Goal: Information Seeking & Learning: Learn about a topic

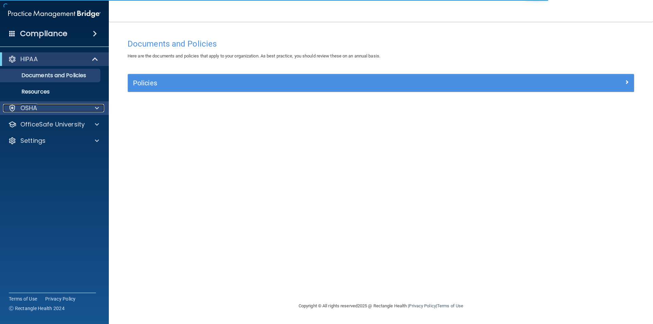
click at [97, 109] on span at bounding box center [97, 108] width 4 height 8
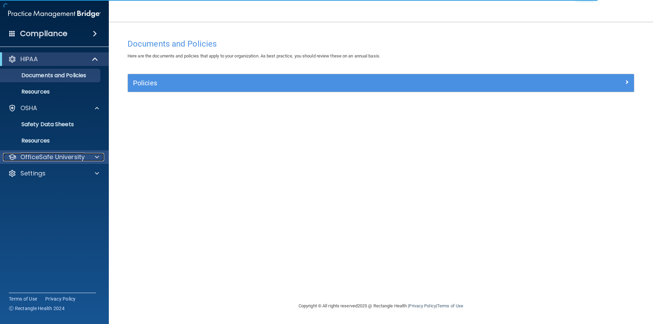
click at [97, 155] on span at bounding box center [97, 157] width 4 height 8
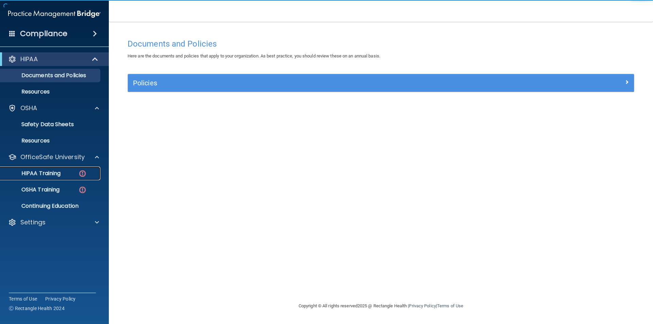
click at [65, 171] on div "HIPAA Training" at bounding box center [50, 173] width 93 height 7
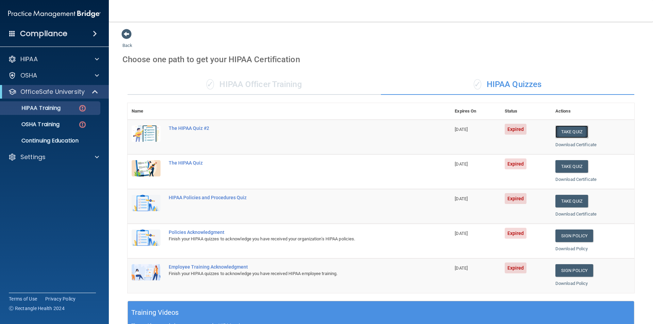
click at [574, 130] on button "Take Quiz" at bounding box center [571, 132] width 33 height 13
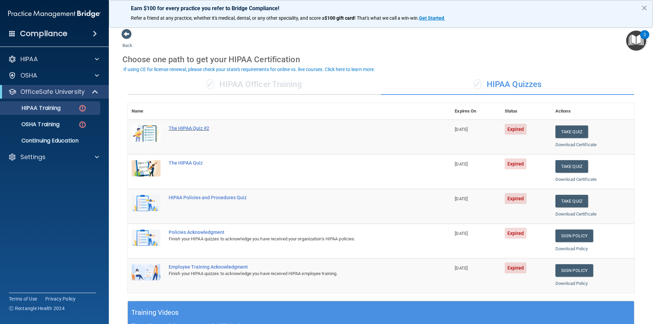
click at [177, 128] on div "The HIPAA Quiz #2" at bounding box center [293, 128] width 248 height 5
click at [55, 105] on p "HIPAA Training" at bounding box center [32, 108] width 56 height 7
click at [572, 132] on button "Take Quiz" at bounding box center [571, 132] width 33 height 13
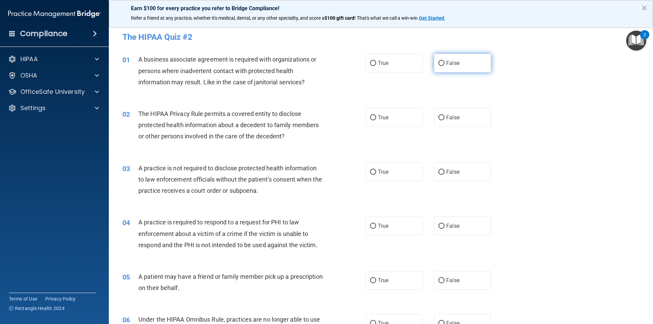
click at [438, 64] on input "False" at bounding box center [441, 63] width 6 height 5
radio input "true"
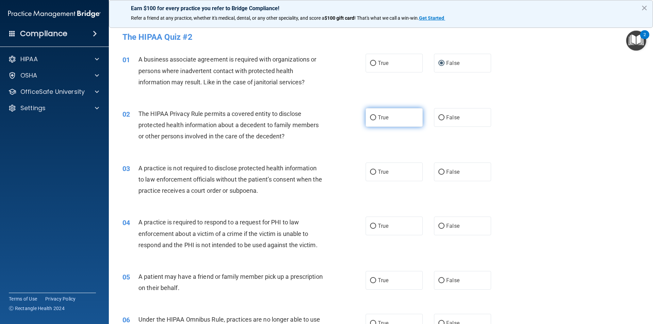
click at [372, 117] on input "True" at bounding box center [373, 117] width 6 height 5
radio input "true"
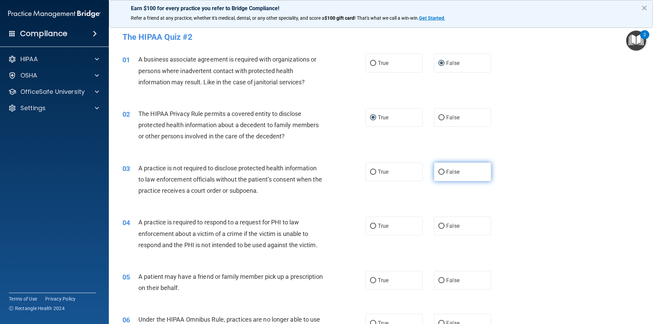
click at [441, 172] on input "False" at bounding box center [441, 172] width 6 height 5
radio input "true"
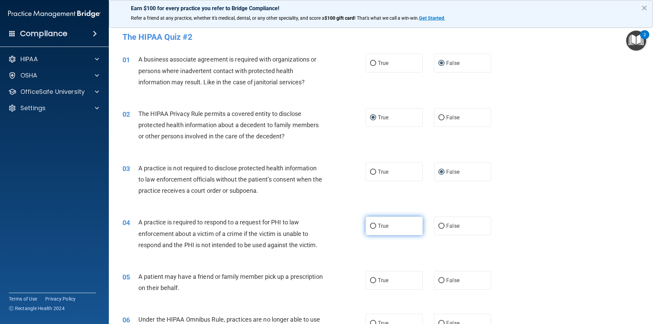
click at [372, 227] on input "True" at bounding box center [373, 226] width 6 height 5
radio input "true"
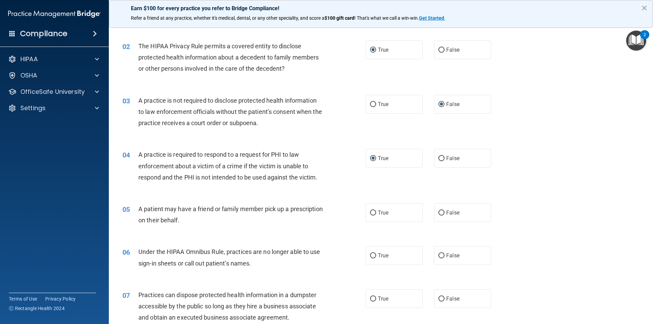
scroll to position [68, 0]
click at [370, 214] on input "True" at bounding box center [373, 212] width 6 height 5
radio input "true"
click at [438, 254] on input "False" at bounding box center [441, 255] width 6 height 5
radio input "true"
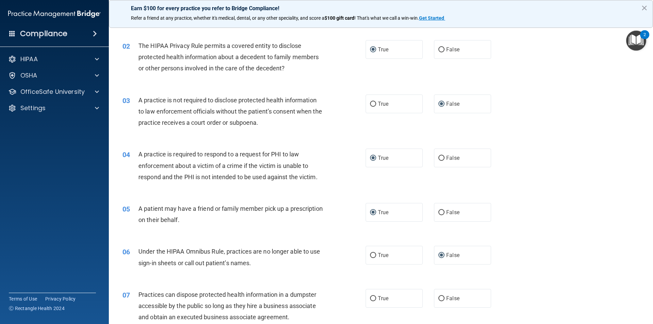
scroll to position [102, 0]
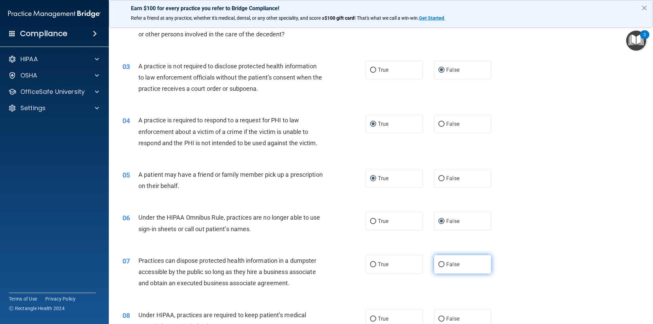
click at [438, 267] on input "False" at bounding box center [441, 264] width 6 height 5
radio input "true"
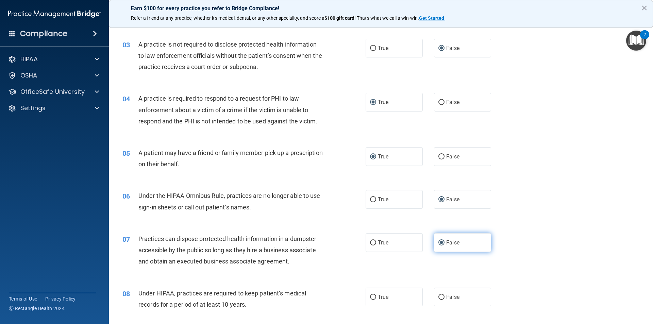
scroll to position [136, 0]
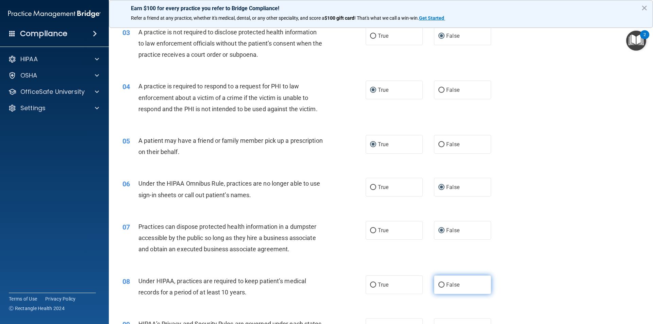
click at [440, 284] on input "False" at bounding box center [441, 285] width 6 height 5
radio input "true"
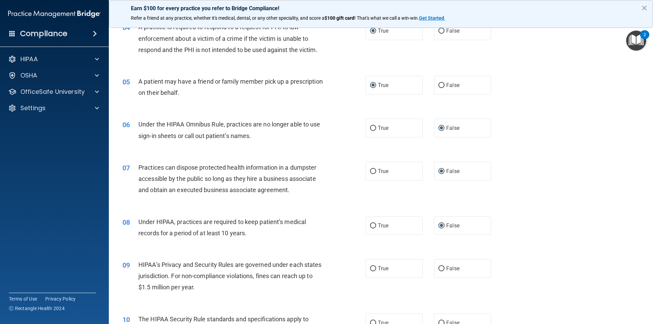
scroll to position [204, 0]
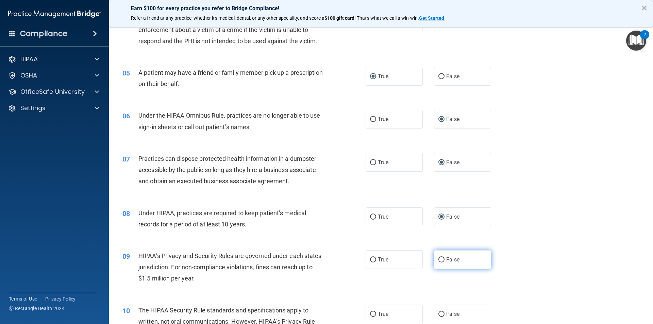
click at [438, 260] on input "False" at bounding box center [441, 259] width 6 height 5
radio input "true"
click at [370, 314] on input "True" at bounding box center [373, 314] width 6 height 5
radio input "true"
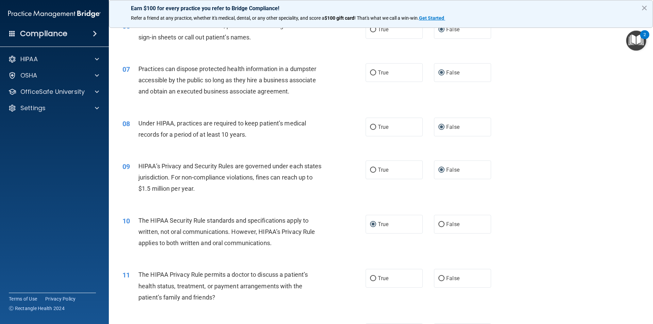
scroll to position [306, 0]
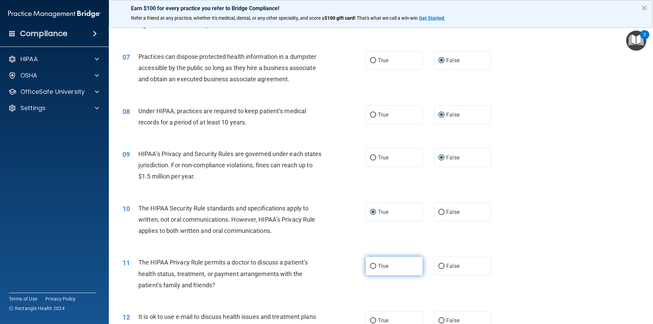
click at [370, 266] on input "True" at bounding box center [373, 266] width 6 height 5
radio input "true"
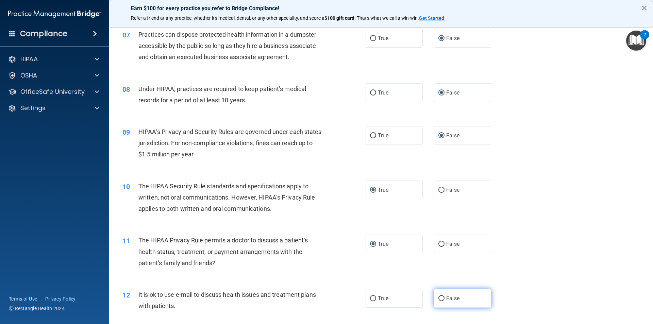
scroll to position [340, 0]
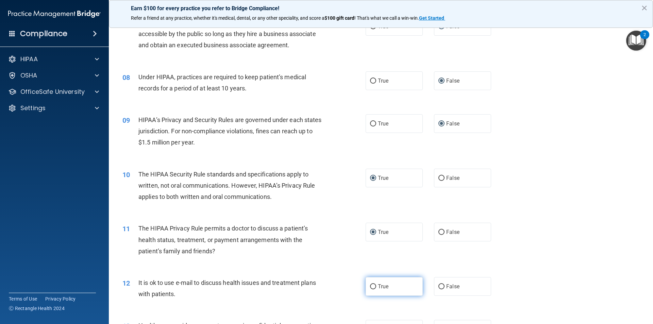
click at [372, 285] on input "True" at bounding box center [373, 286] width 6 height 5
radio input "true"
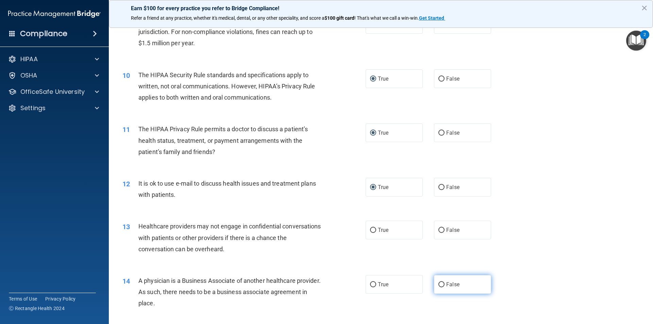
scroll to position [442, 0]
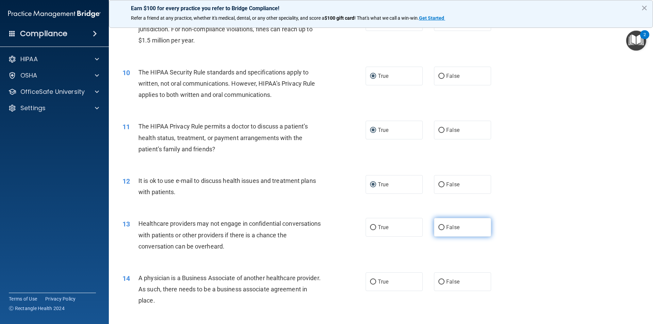
click at [438, 229] on input "False" at bounding box center [441, 227] width 6 height 5
radio input "true"
click at [438, 283] on input "False" at bounding box center [441, 282] width 6 height 5
radio input "true"
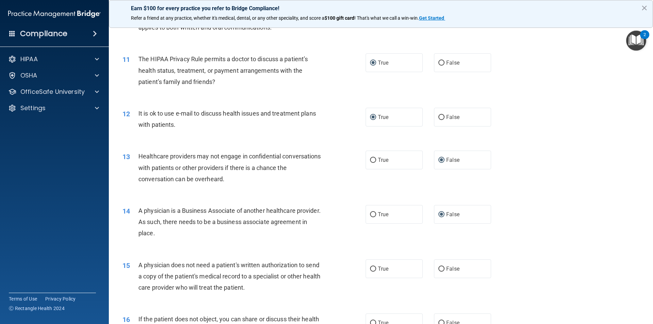
scroll to position [510, 0]
click at [370, 269] on input "True" at bounding box center [373, 268] width 6 height 5
radio input "true"
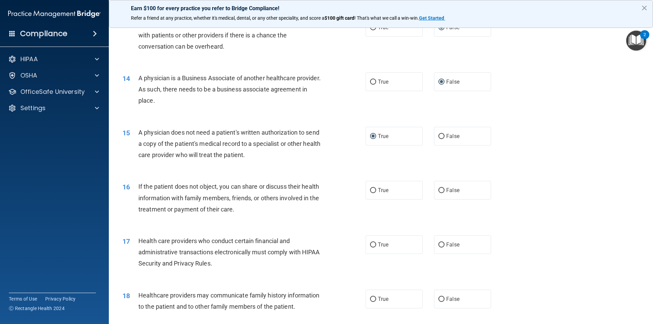
scroll to position [646, 0]
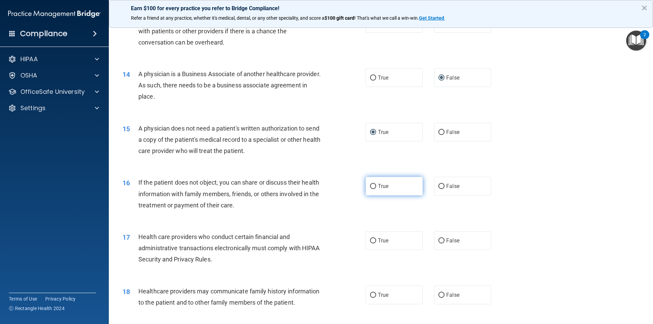
click at [370, 186] on input "True" at bounding box center [373, 186] width 6 height 5
radio input "true"
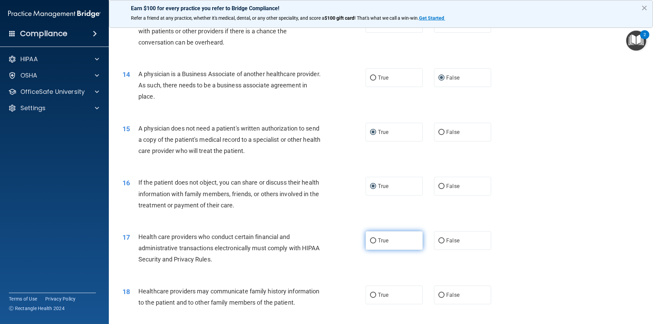
click at [372, 239] on input "True" at bounding box center [373, 240] width 6 height 5
radio input "true"
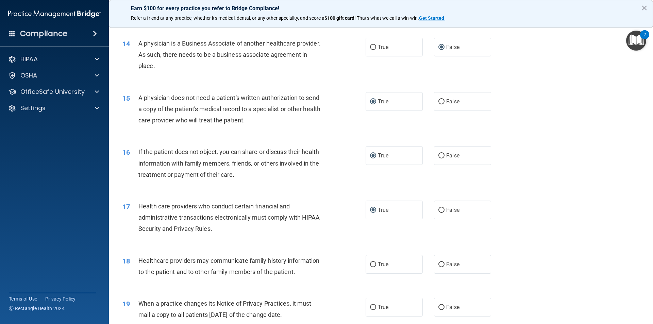
scroll to position [714, 0]
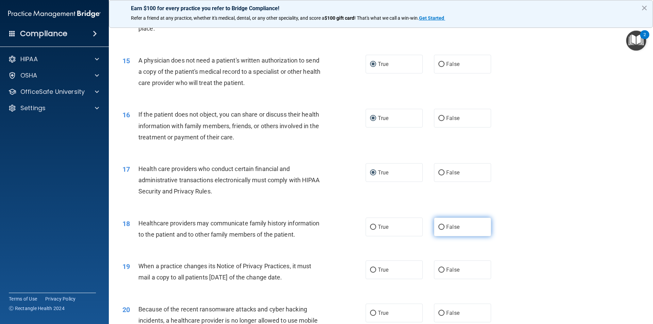
click at [438, 227] on input "False" at bounding box center [441, 227] width 6 height 5
radio input "true"
click at [438, 269] on input "False" at bounding box center [441, 270] width 6 height 5
radio input "true"
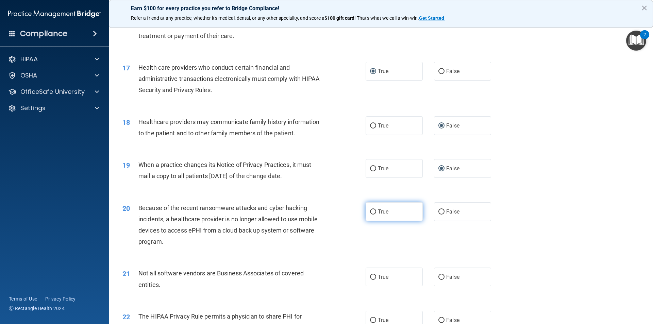
scroll to position [816, 0]
click at [438, 211] on input "False" at bounding box center [441, 211] width 6 height 5
radio input "true"
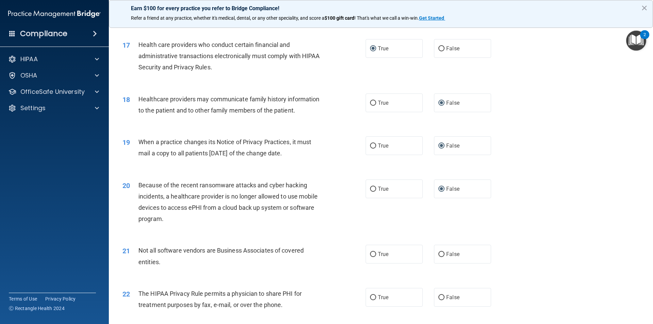
scroll to position [850, 0]
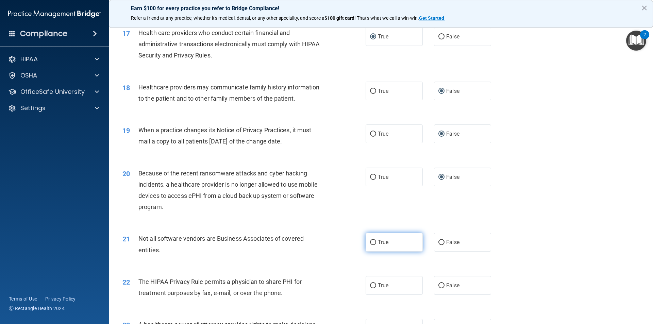
click at [371, 240] on input "True" at bounding box center [373, 242] width 6 height 5
radio input "true"
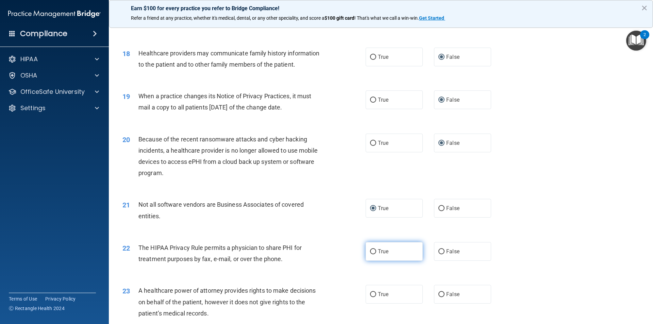
click at [371, 250] on input "True" at bounding box center [373, 251] width 6 height 5
radio input "true"
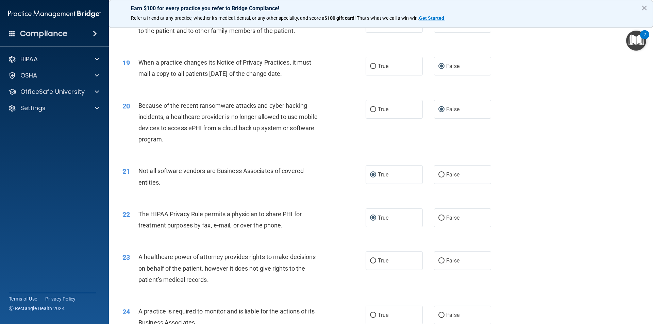
scroll to position [986, 0]
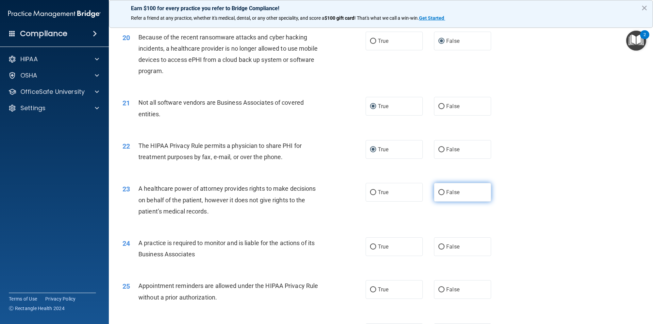
click at [438, 194] on input "False" at bounding box center [441, 192] width 6 height 5
radio input "true"
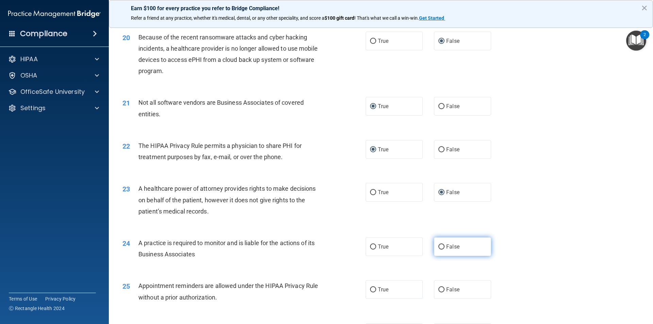
click at [440, 245] on input "False" at bounding box center [441, 247] width 6 height 5
radio input "true"
click at [370, 287] on input "True" at bounding box center [373, 289] width 6 height 5
radio input "true"
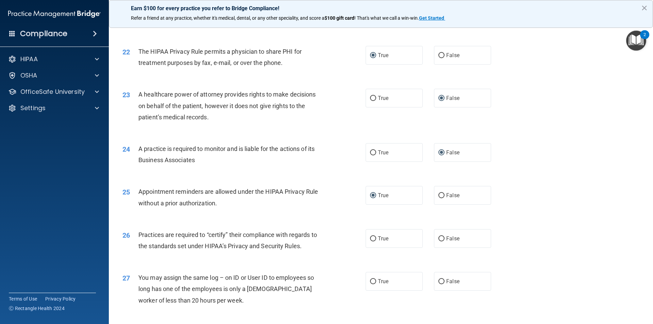
scroll to position [1123, 0]
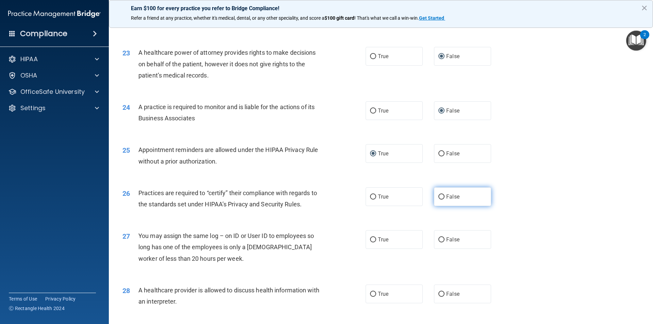
click at [440, 196] on input "False" at bounding box center [441, 197] width 6 height 5
radio input "true"
click at [438, 237] on input "False" at bounding box center [441, 239] width 6 height 5
radio input "true"
click at [370, 293] on input "True" at bounding box center [373, 294] width 6 height 5
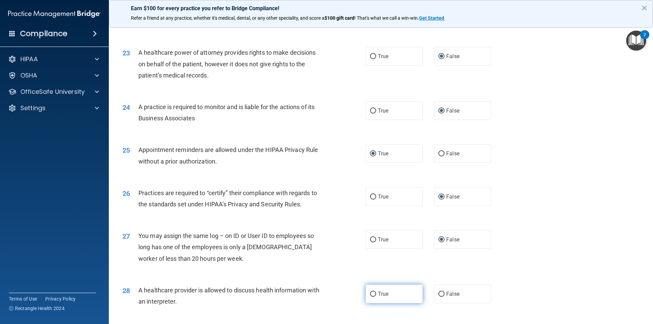
radio input "true"
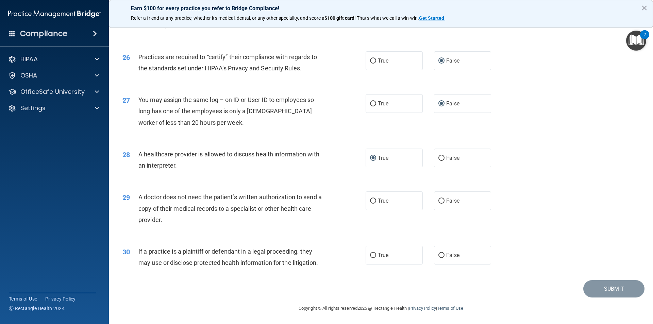
scroll to position [1259, 0]
click at [370, 200] on input "True" at bounding box center [373, 200] width 6 height 5
radio input "true"
click at [371, 253] on input "True" at bounding box center [373, 254] width 6 height 5
radio input "true"
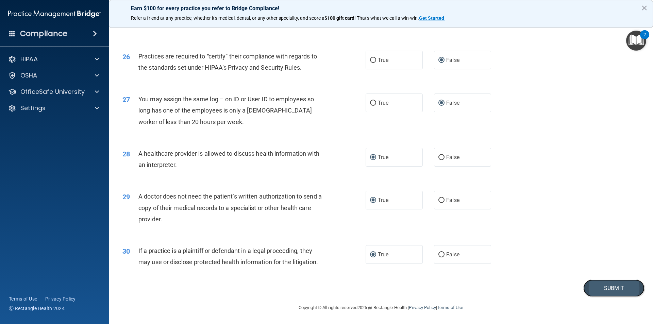
click at [616, 289] on button "Submit" at bounding box center [613, 288] width 61 height 17
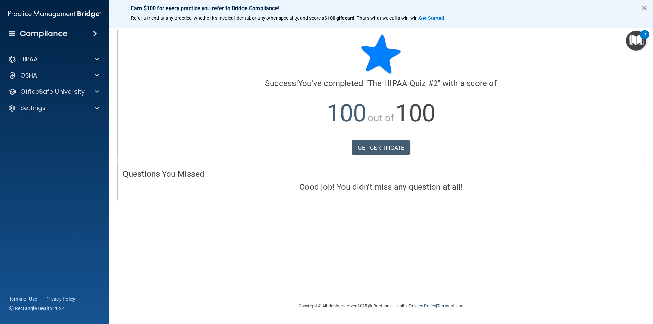
click at [643, 7] on button "×" at bounding box center [644, 7] width 6 height 11
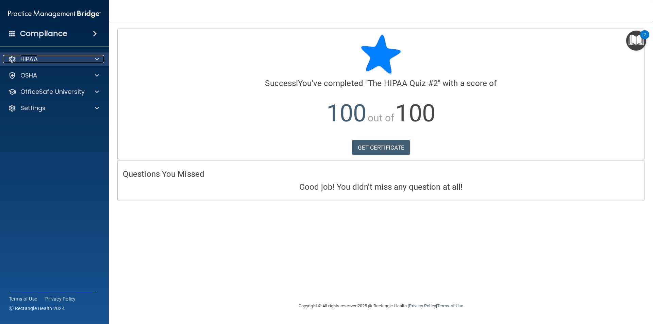
click at [74, 59] on div "HIPAA" at bounding box center [45, 59] width 84 height 8
click at [58, 60] on div "HIPAA" at bounding box center [45, 59] width 84 height 8
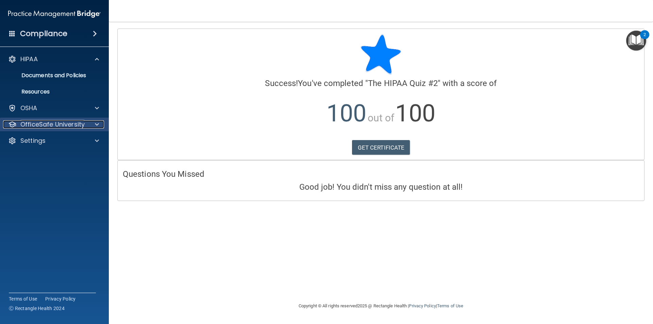
click at [67, 123] on p "OfficeSafe University" at bounding box center [52, 124] width 64 height 8
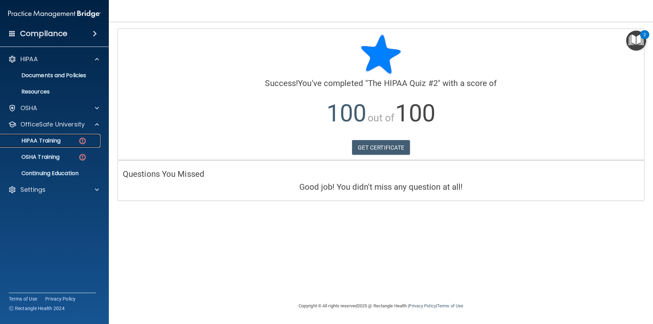
click at [65, 137] on div "HIPAA Training" at bounding box center [50, 140] width 93 height 7
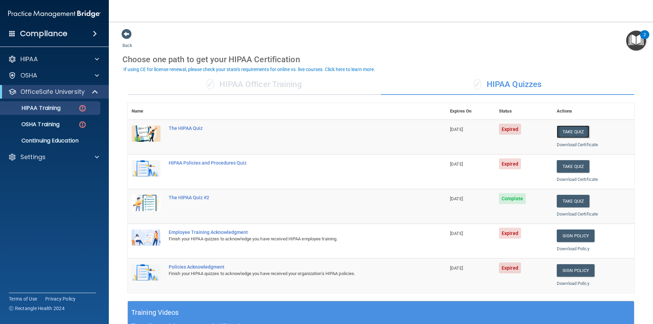
click at [584, 130] on button "Take Quiz" at bounding box center [573, 132] width 33 height 13
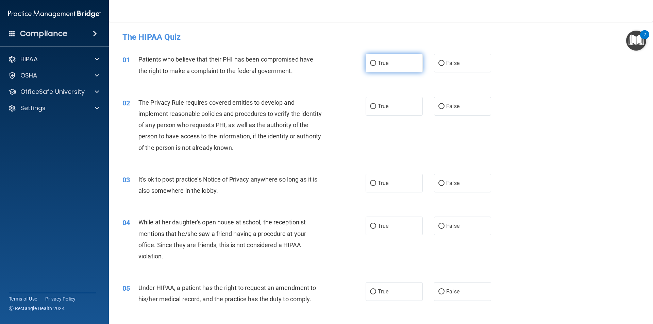
click at [370, 62] on input "True" at bounding box center [373, 63] width 6 height 5
radio input "true"
click at [370, 107] on input "True" at bounding box center [373, 106] width 6 height 5
radio input "true"
click at [439, 183] on input "False" at bounding box center [441, 183] width 6 height 5
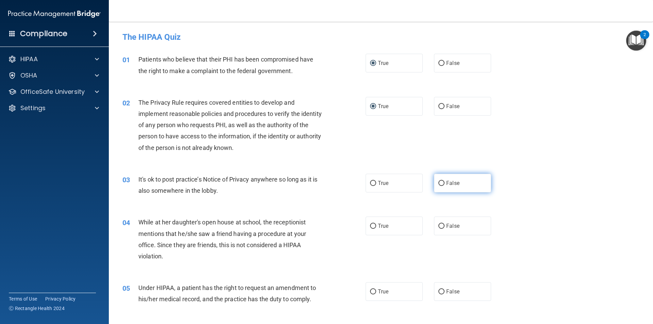
radio input "true"
click at [370, 227] on input "True" at bounding box center [373, 226] width 6 height 5
radio input "true"
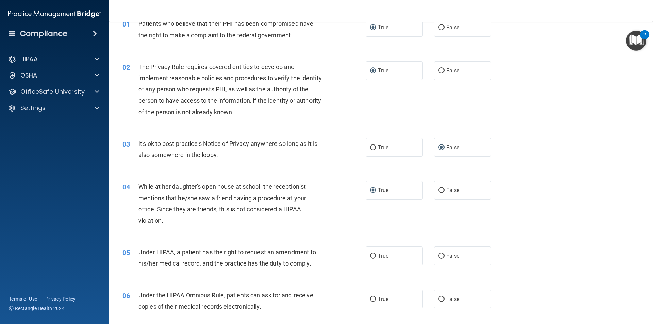
scroll to position [102, 0]
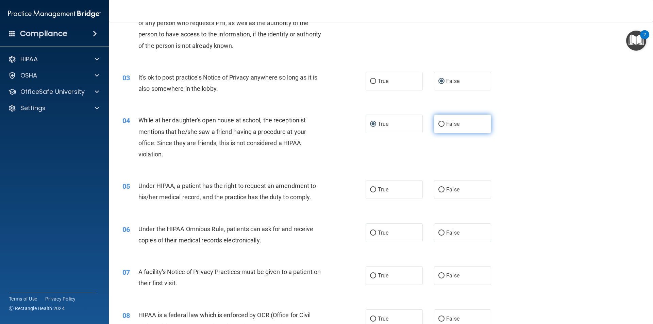
click at [438, 123] on input "False" at bounding box center [441, 124] width 6 height 5
radio input "true"
radio input "false"
click at [439, 187] on input "False" at bounding box center [441, 189] width 6 height 5
radio input "true"
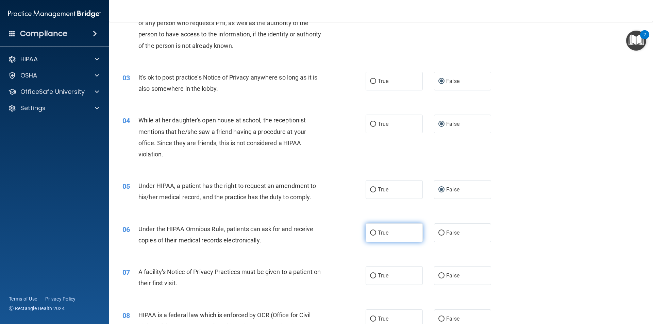
click at [371, 232] on input "True" at bounding box center [373, 233] width 6 height 5
radio input "true"
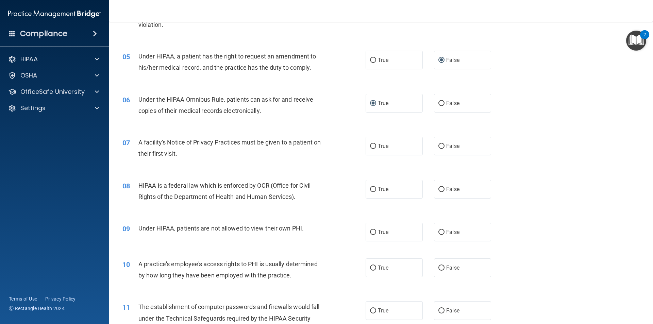
scroll to position [238, 0]
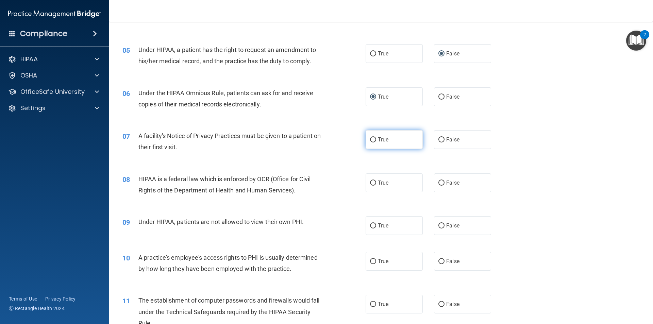
click at [371, 140] on input "True" at bounding box center [373, 139] width 6 height 5
radio input "true"
click at [371, 182] on input "True" at bounding box center [373, 183] width 6 height 5
radio input "true"
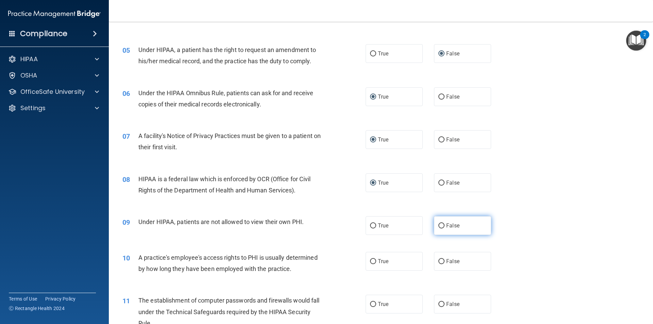
click at [438, 226] on input "False" at bounding box center [441, 225] width 6 height 5
radio input "true"
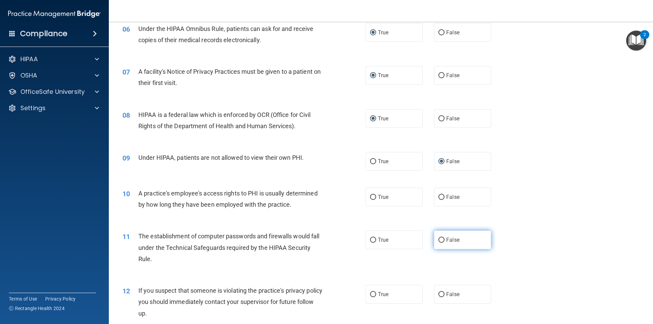
scroll to position [306, 0]
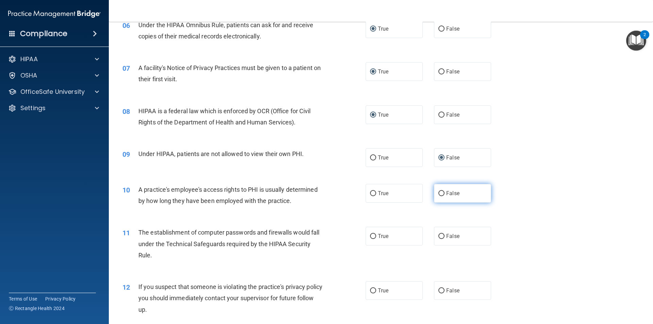
click at [438, 195] on input "False" at bounding box center [441, 193] width 6 height 5
radio input "true"
click at [370, 237] on input "True" at bounding box center [373, 236] width 6 height 5
radio input "true"
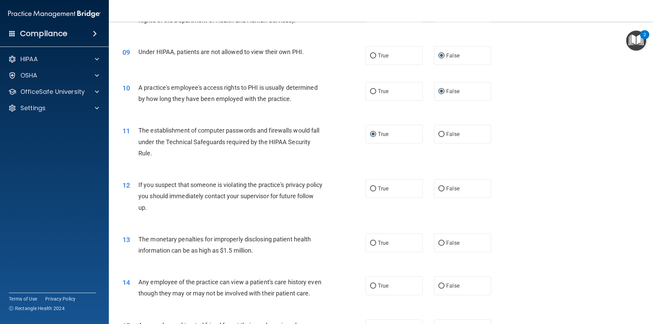
scroll to position [442, 0]
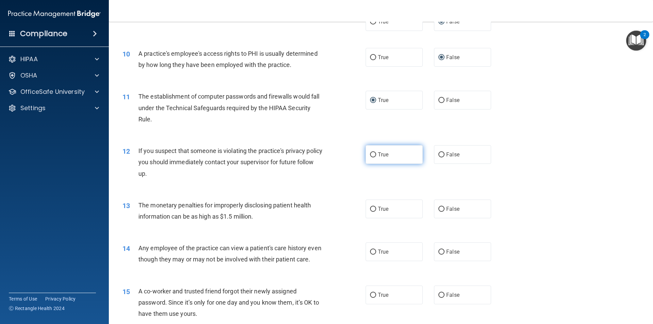
click at [370, 152] on input "True" at bounding box center [373, 154] width 6 height 5
radio input "true"
click at [373, 209] on input "True" at bounding box center [373, 209] width 6 height 5
radio input "true"
click at [439, 251] on input "False" at bounding box center [441, 252] width 6 height 5
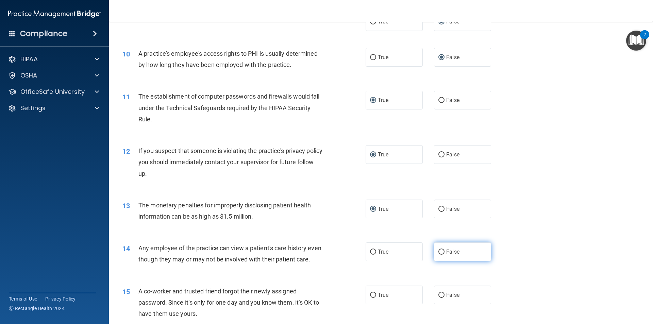
radio input "true"
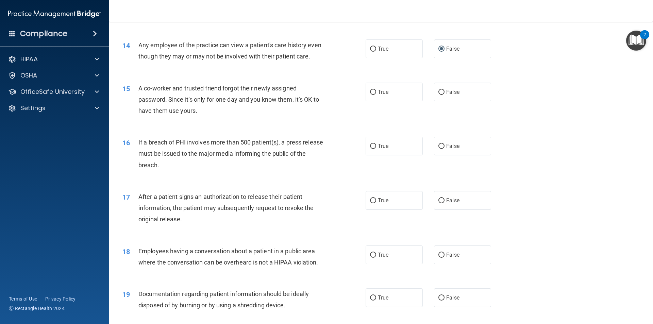
scroll to position [646, 0]
click at [439, 94] on input "False" at bounding box center [441, 91] width 6 height 5
radio input "true"
click at [371, 148] on input "True" at bounding box center [373, 145] width 6 height 5
radio input "true"
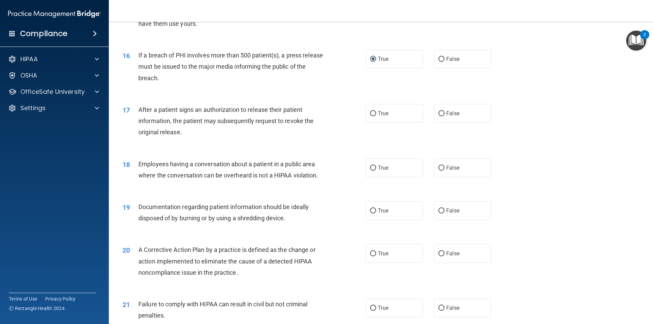
scroll to position [748, 0]
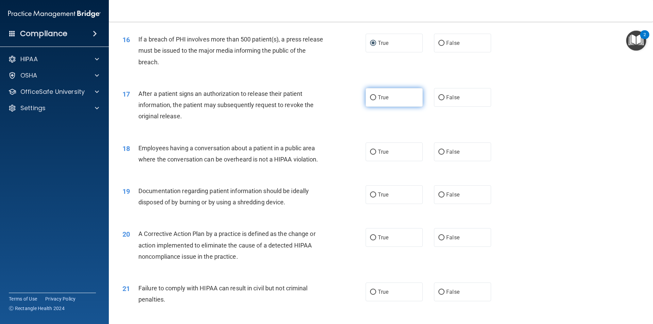
click at [370, 100] on input "True" at bounding box center [373, 97] width 6 height 5
radio input "true"
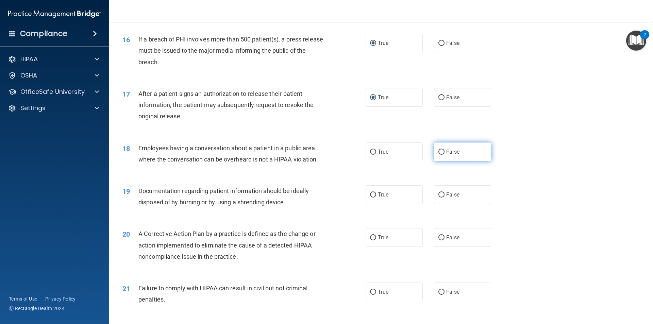
click at [439, 155] on input "False" at bounding box center [441, 152] width 6 height 5
radio input "true"
click at [438, 198] on input "False" at bounding box center [441, 195] width 6 height 5
radio input "true"
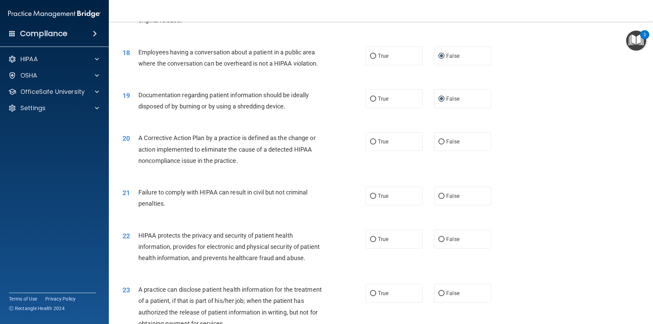
scroll to position [850, 0]
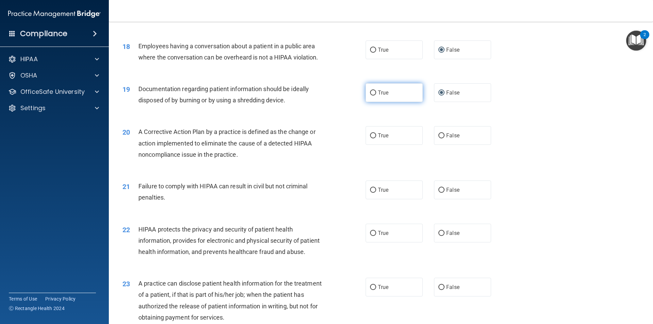
click at [371, 96] on input "True" at bounding box center [373, 92] width 6 height 5
radio input "true"
radio input "false"
click at [370, 138] on input "True" at bounding box center [373, 135] width 6 height 5
radio input "true"
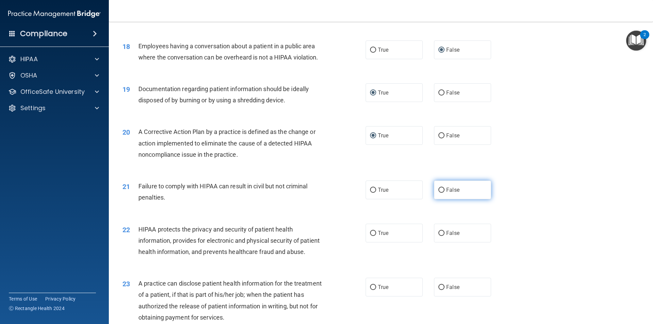
click at [440, 193] on input "False" at bounding box center [441, 190] width 6 height 5
radio input "true"
click at [370, 236] on input "True" at bounding box center [373, 233] width 6 height 5
radio input "true"
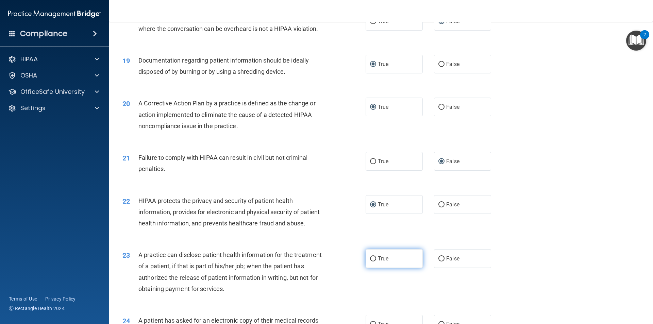
scroll to position [918, 0]
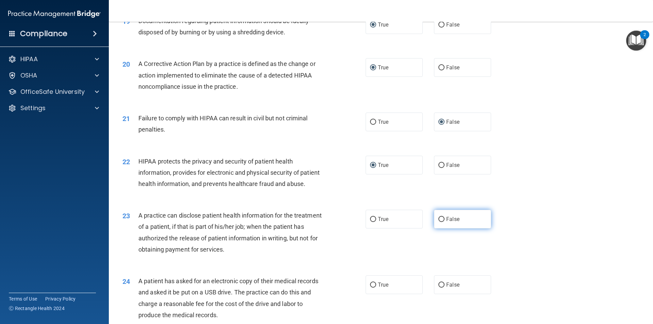
click at [438, 222] on input "False" at bounding box center [441, 219] width 6 height 5
radio input "true"
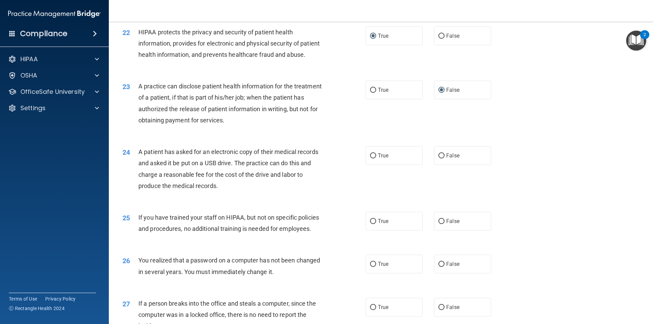
scroll to position [1054, 0]
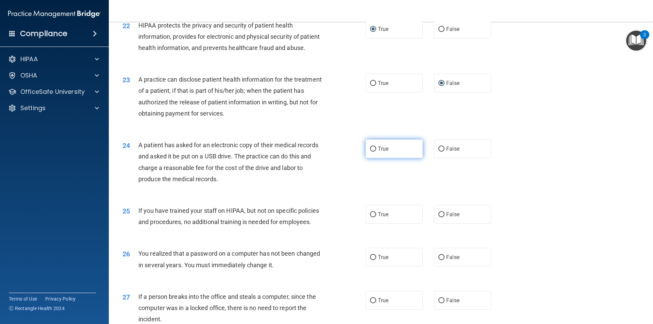
click at [372, 152] on input "True" at bounding box center [373, 149] width 6 height 5
radio input "true"
click at [438, 217] on input "False" at bounding box center [441, 214] width 6 height 5
radio input "true"
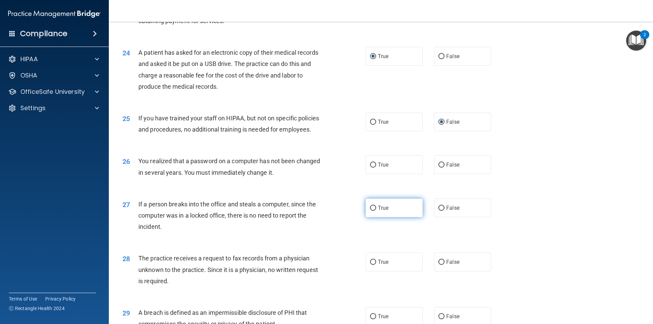
scroll to position [1157, 0]
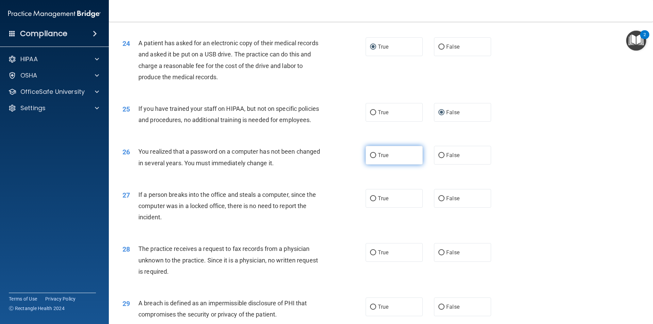
click at [370, 158] on input "True" at bounding box center [373, 155] width 6 height 5
radio input "true"
click at [438, 201] on input "False" at bounding box center [441, 198] width 6 height 5
radio input "true"
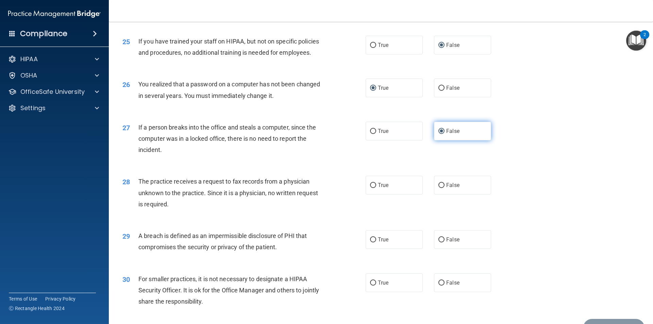
scroll to position [1225, 0]
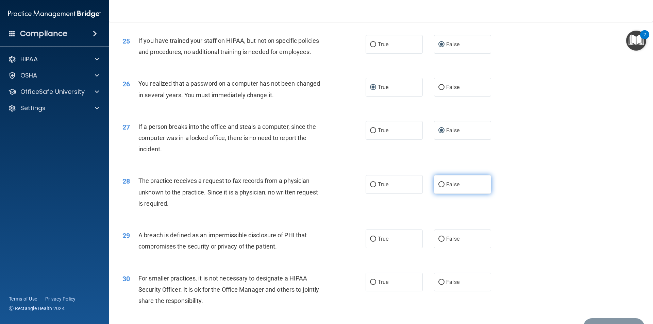
click at [438, 187] on input "False" at bounding box center [441, 184] width 6 height 5
radio input "true"
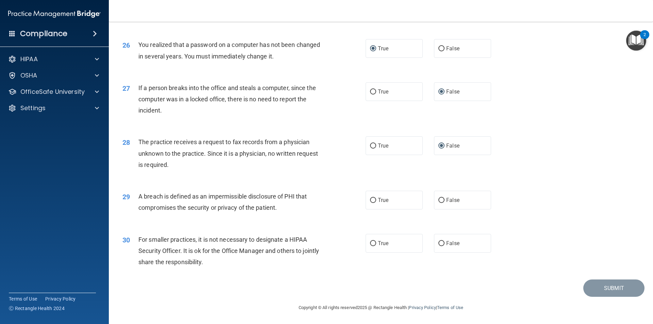
scroll to position [1286, 0]
click at [370, 198] on input "True" at bounding box center [373, 200] width 6 height 5
radio input "true"
click at [438, 244] on input "False" at bounding box center [441, 243] width 6 height 5
radio input "true"
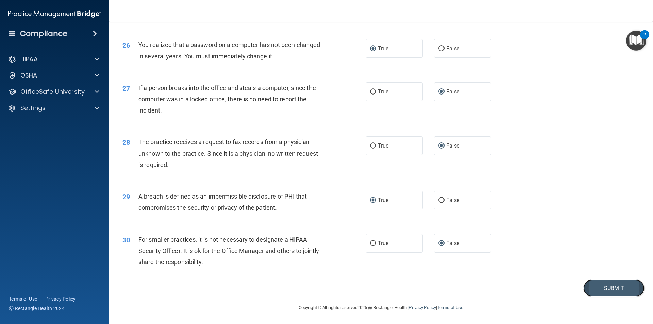
click at [619, 288] on button "Submit" at bounding box center [613, 288] width 61 height 17
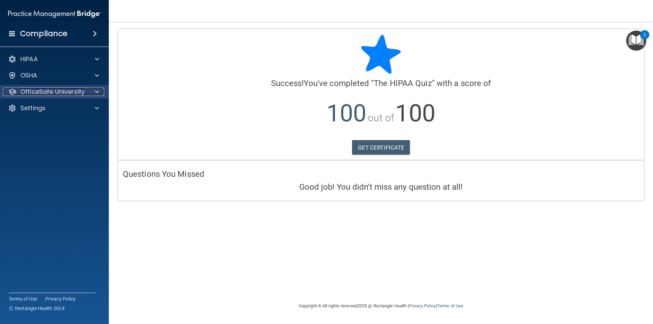
click at [58, 92] on p "OfficeSafe University" at bounding box center [52, 92] width 64 height 8
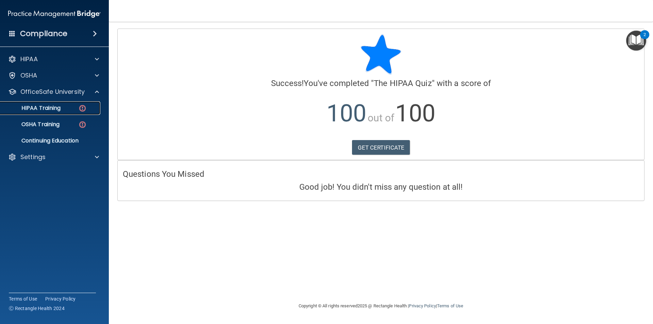
click at [50, 111] on p "HIPAA Training" at bounding box center [32, 108] width 56 height 7
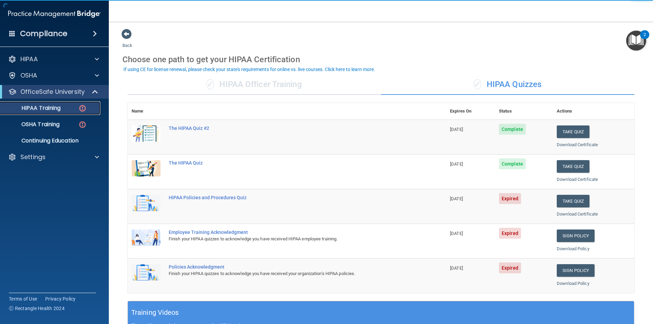
scroll to position [34, 0]
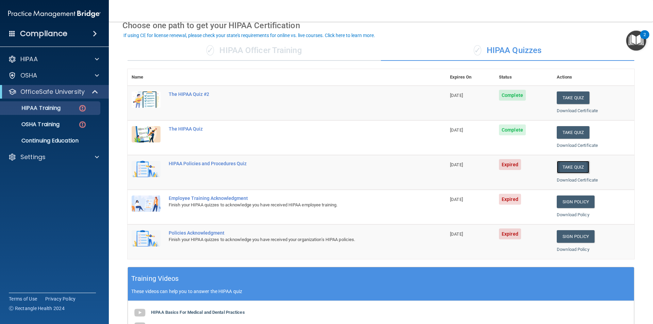
click at [566, 170] on button "Take Quiz" at bounding box center [573, 167] width 33 height 13
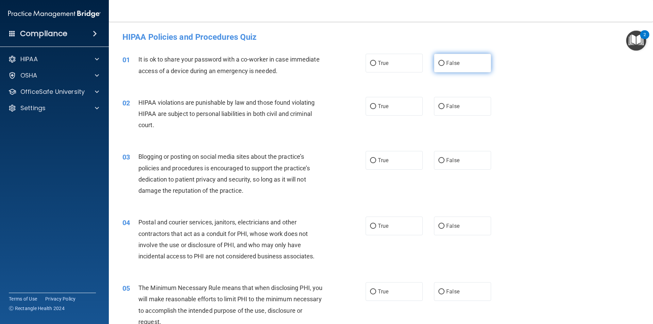
click at [441, 64] on input "False" at bounding box center [441, 63] width 6 height 5
radio input "true"
click at [372, 107] on input "True" at bounding box center [373, 106] width 6 height 5
radio input "true"
click at [438, 161] on input "False" at bounding box center [441, 160] width 6 height 5
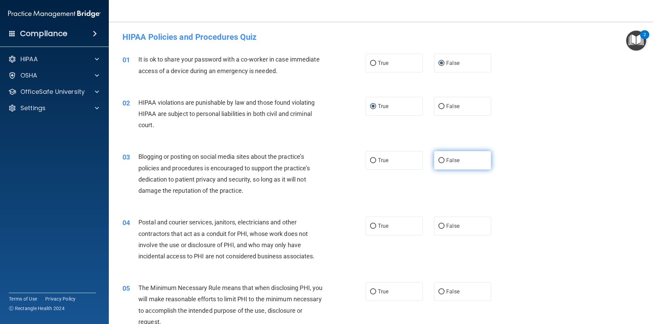
radio input "true"
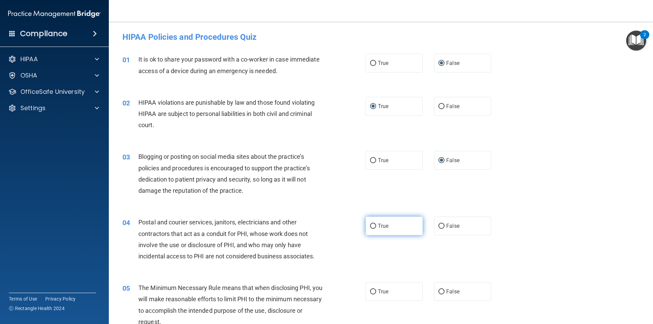
click at [378, 228] on span "True" at bounding box center [383, 226] width 11 height 6
click at [376, 228] on input "True" at bounding box center [373, 226] width 6 height 5
radio input "true"
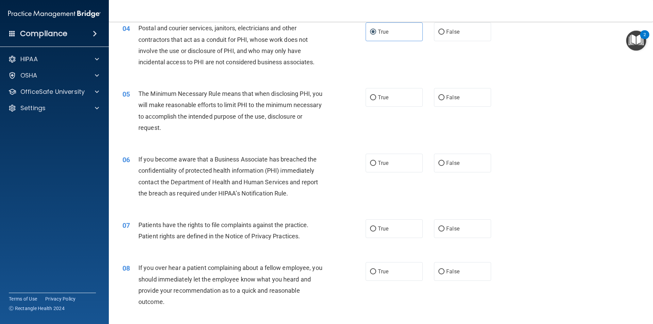
scroll to position [204, 0]
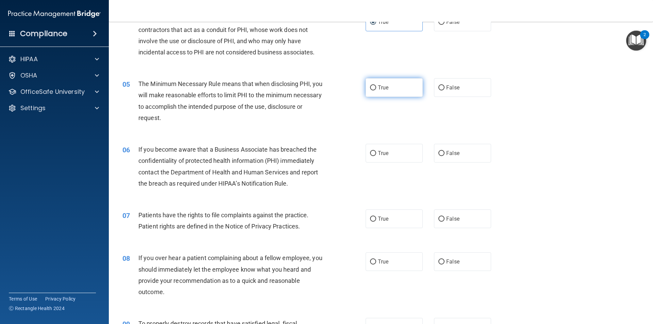
click at [386, 90] on span "True" at bounding box center [383, 87] width 11 height 6
click at [376, 90] on input "True" at bounding box center [373, 87] width 6 height 5
radio input "true"
click at [441, 153] on input "False" at bounding box center [441, 153] width 6 height 5
radio input "true"
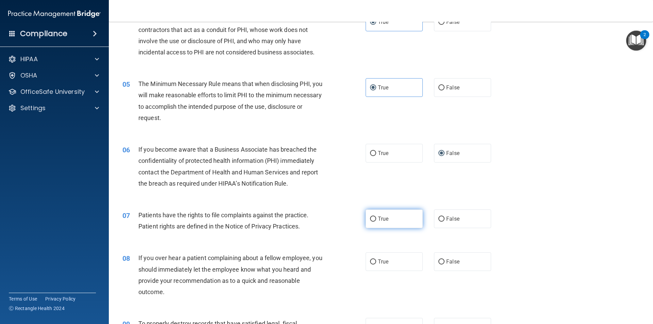
click at [394, 216] on label "True" at bounding box center [394, 219] width 57 height 19
click at [376, 217] on input "True" at bounding box center [373, 219] width 6 height 5
radio input "true"
click at [448, 260] on span "False" at bounding box center [452, 262] width 13 height 6
click at [445, 260] on input "False" at bounding box center [441, 262] width 6 height 5
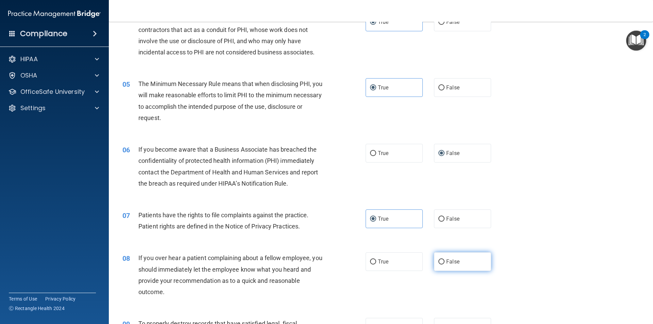
radio input "true"
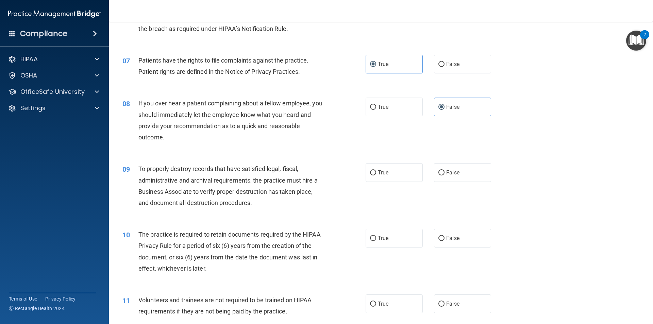
scroll to position [374, 0]
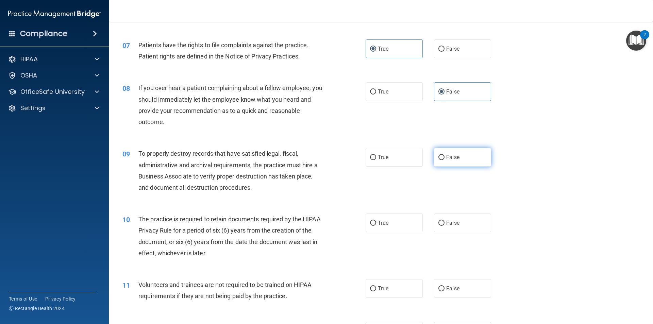
click at [446, 156] on span "False" at bounding box center [452, 157] width 13 height 6
click at [444, 156] on input "False" at bounding box center [441, 157] width 6 height 5
radio input "true"
click at [387, 225] on label "True" at bounding box center [394, 223] width 57 height 19
click at [376, 225] on input "True" at bounding box center [373, 223] width 6 height 5
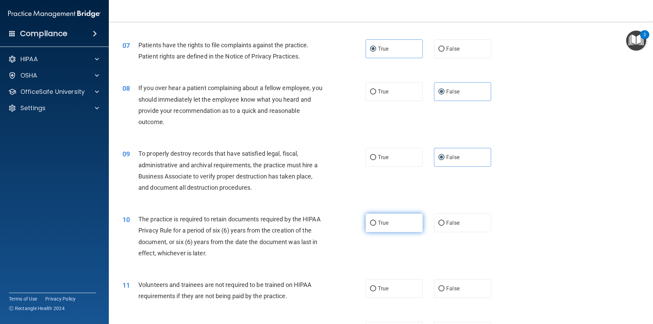
radio input "true"
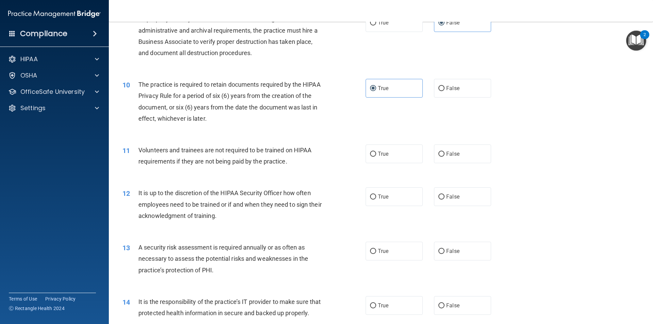
scroll to position [510, 0]
click at [446, 150] on span "False" at bounding box center [452, 152] width 13 height 6
click at [445, 150] on input "False" at bounding box center [441, 152] width 6 height 5
radio input "true"
click at [451, 195] on span "False" at bounding box center [452, 195] width 13 height 6
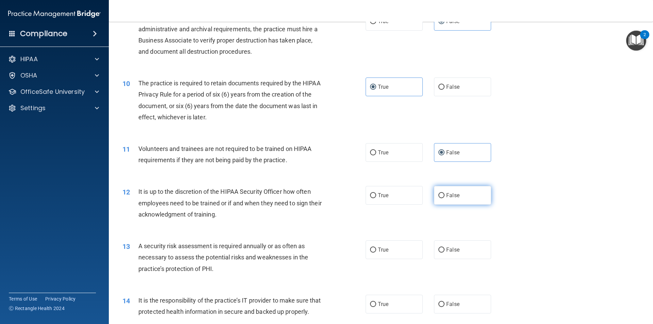
click at [445, 195] on input "False" at bounding box center [441, 195] width 6 height 5
radio input "true"
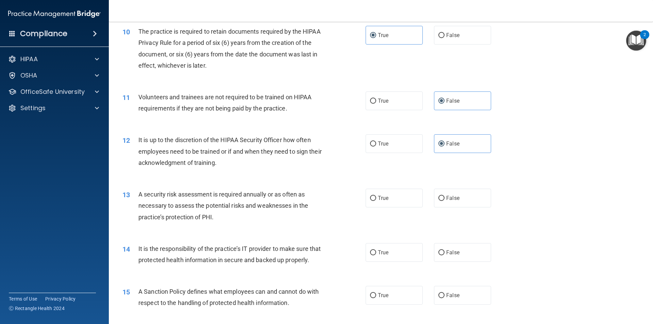
scroll to position [578, 0]
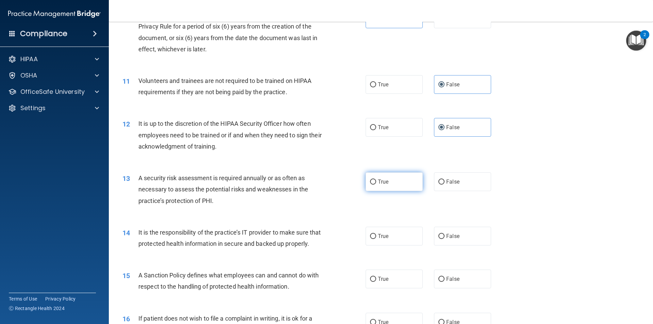
click at [378, 182] on span "True" at bounding box center [383, 182] width 11 height 6
click at [376, 182] on input "True" at bounding box center [373, 182] width 6 height 5
radio input "true"
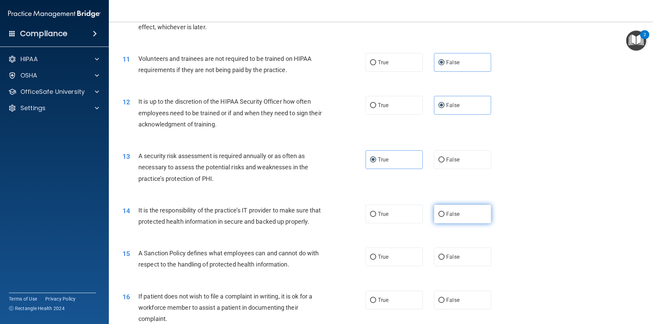
scroll to position [612, 0]
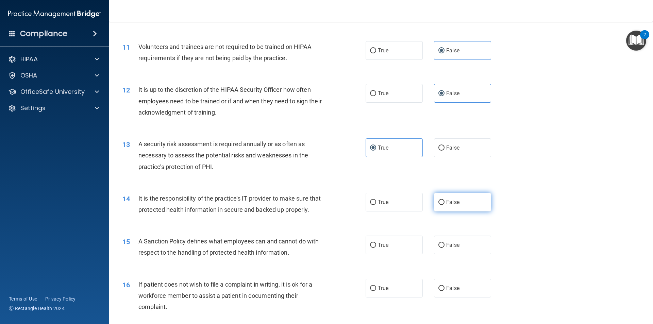
click at [455, 201] on span "False" at bounding box center [452, 202] width 13 height 6
click at [445, 201] on input "False" at bounding box center [441, 202] width 6 height 5
radio input "true"
click at [451, 248] on span "False" at bounding box center [452, 245] width 13 height 6
click at [445, 248] on input "False" at bounding box center [441, 245] width 6 height 5
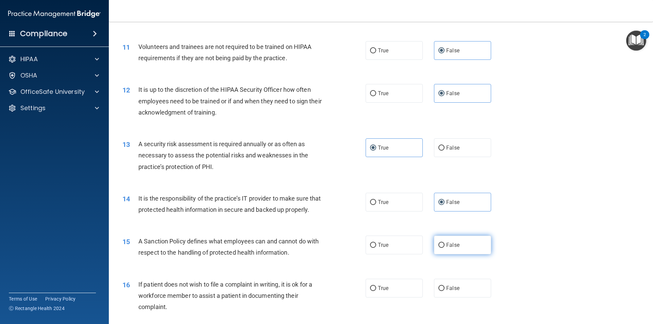
radio input "true"
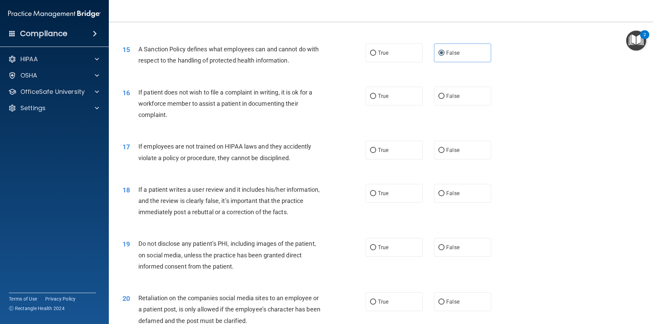
scroll to position [816, 0]
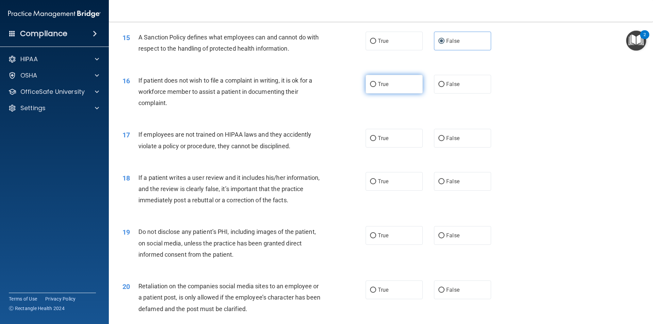
click at [383, 87] on span "True" at bounding box center [383, 84] width 11 height 6
click at [376, 87] on input "True" at bounding box center [373, 84] width 6 height 5
radio input "true"
click at [453, 142] on span "False" at bounding box center [452, 138] width 13 height 6
click at [445, 141] on input "False" at bounding box center [441, 138] width 6 height 5
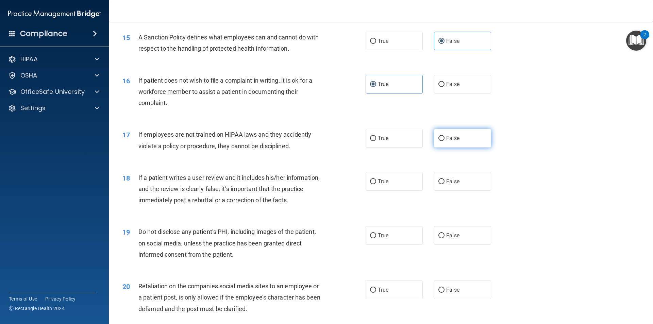
radio input "true"
click at [454, 185] on span "False" at bounding box center [452, 181] width 13 height 6
click at [445, 184] on input "False" at bounding box center [441, 181] width 6 height 5
radio input "true"
click at [381, 245] on label "True" at bounding box center [394, 235] width 57 height 19
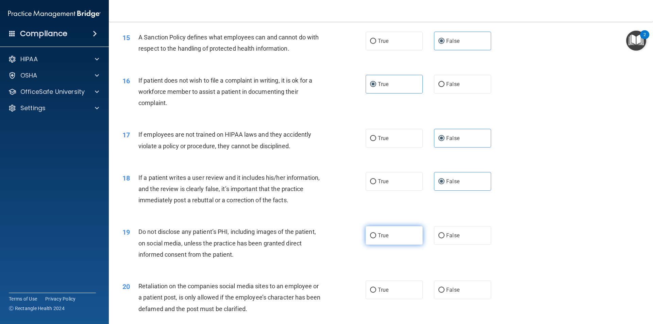
click at [376, 238] on input "True" at bounding box center [373, 235] width 6 height 5
radio input "true"
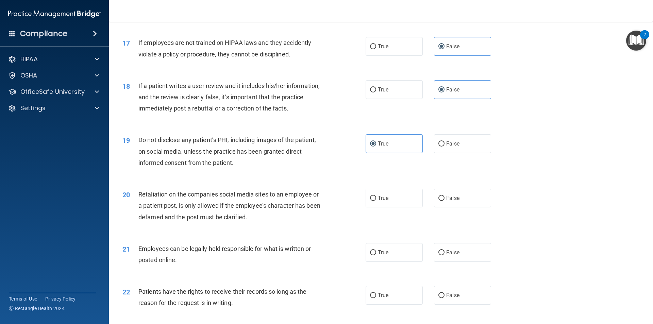
scroll to position [918, 0]
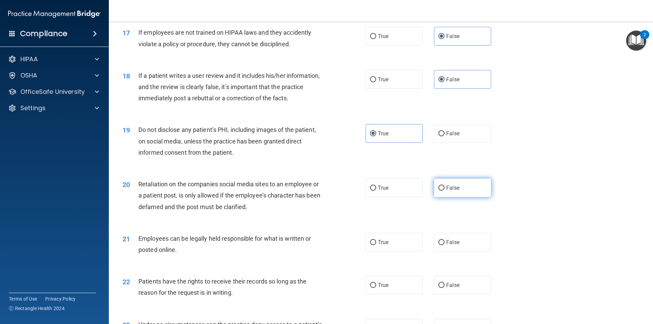
click at [448, 191] on span "False" at bounding box center [452, 188] width 13 height 6
click at [445, 191] on input "False" at bounding box center [441, 188] width 6 height 5
radio input "true"
click at [390, 251] on label "True" at bounding box center [394, 242] width 57 height 19
click at [376, 245] on input "True" at bounding box center [373, 242] width 6 height 5
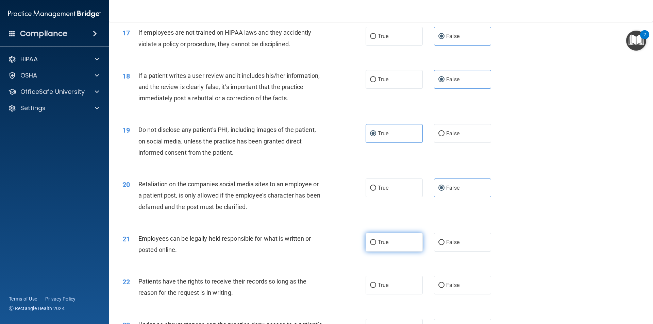
radio input "true"
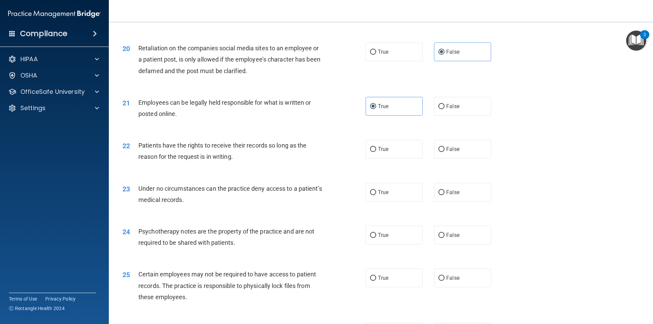
scroll to position [1088, 0]
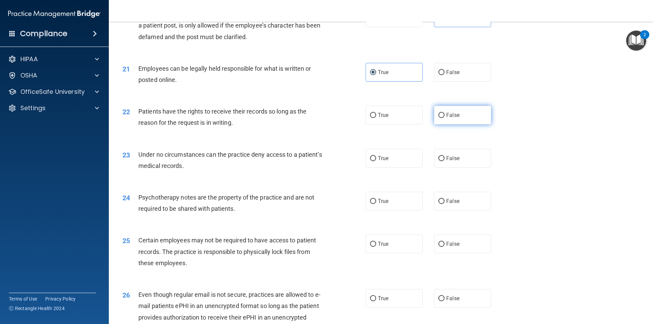
click at [455, 120] on label "False" at bounding box center [462, 115] width 57 height 19
click at [445, 118] on input "False" at bounding box center [441, 115] width 6 height 5
radio input "true"
click at [455, 166] on label "False" at bounding box center [462, 158] width 57 height 19
click at [445, 161] on input "False" at bounding box center [441, 158] width 6 height 5
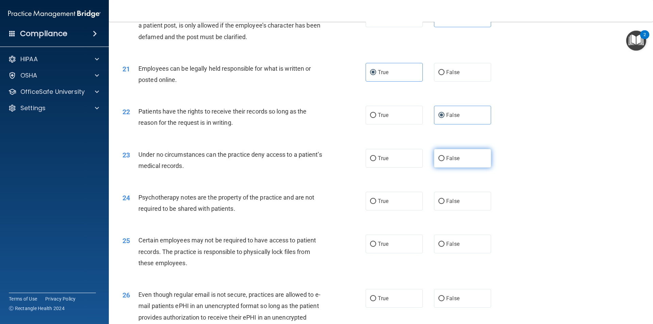
radio input "true"
drag, startPoint x: 396, startPoint y: 217, endPoint x: 395, endPoint y: 221, distance: 4.4
click at [396, 211] on label "True" at bounding box center [394, 201] width 57 height 19
click at [376, 204] on input "True" at bounding box center [373, 201] width 6 height 5
radio input "true"
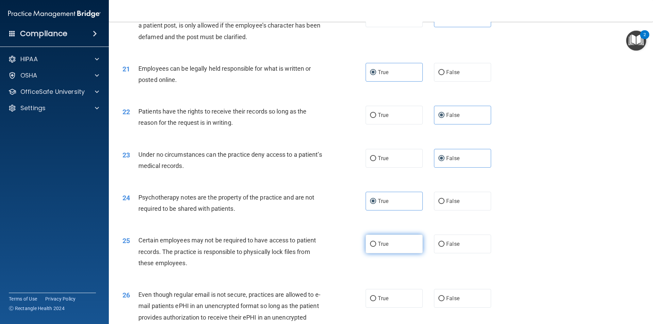
click at [393, 253] on label "True" at bounding box center [394, 244] width 57 height 19
click at [376, 247] on input "True" at bounding box center [373, 244] width 6 height 5
radio input "true"
click at [390, 308] on label "True" at bounding box center [394, 298] width 57 height 19
click at [376, 301] on input "True" at bounding box center [373, 298] width 6 height 5
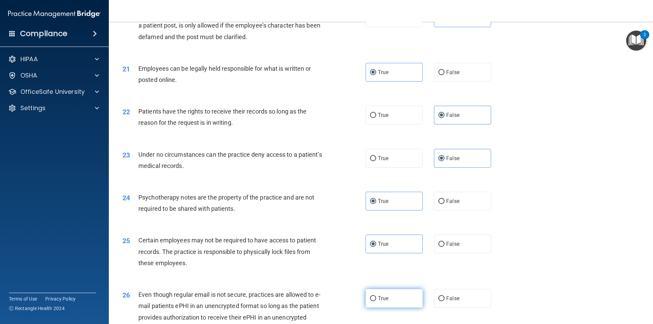
radio input "true"
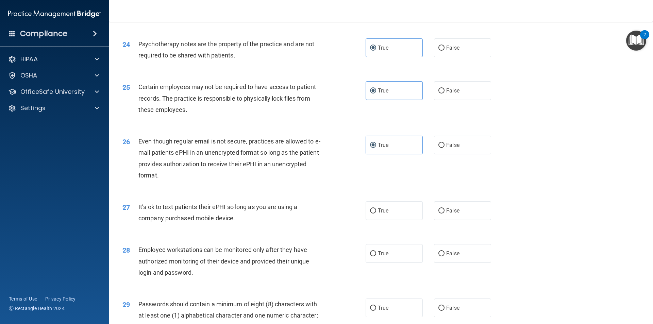
scroll to position [1259, 0]
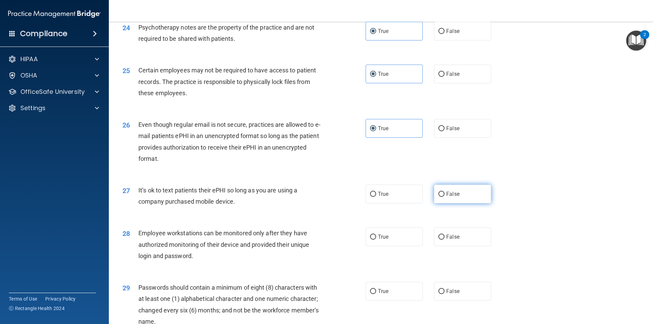
click at [452, 197] on span "False" at bounding box center [452, 194] width 13 height 6
click at [445, 197] on input "False" at bounding box center [441, 194] width 6 height 5
radio input "true"
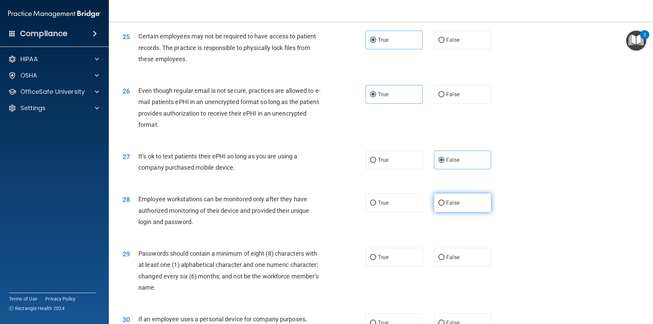
click at [472, 212] on label "False" at bounding box center [462, 203] width 57 height 19
click at [445, 206] on input "False" at bounding box center [441, 203] width 6 height 5
radio input "true"
click at [361, 268] on div "29 Passwords should contain a minimum of eight (8) characters with at least one…" at bounding box center [244, 272] width 264 height 49
click at [375, 265] on label "True" at bounding box center [394, 257] width 57 height 19
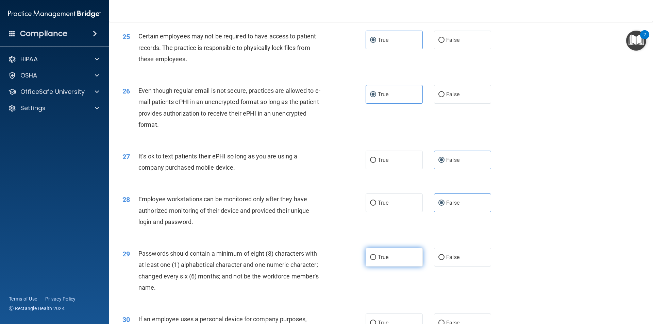
click at [375, 260] on input "True" at bounding box center [373, 257] width 6 height 5
radio input "true"
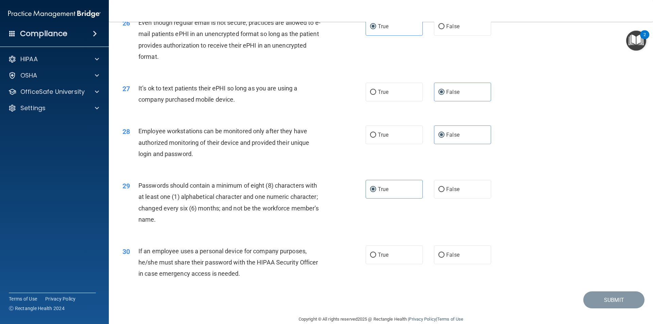
scroll to position [1383, 0]
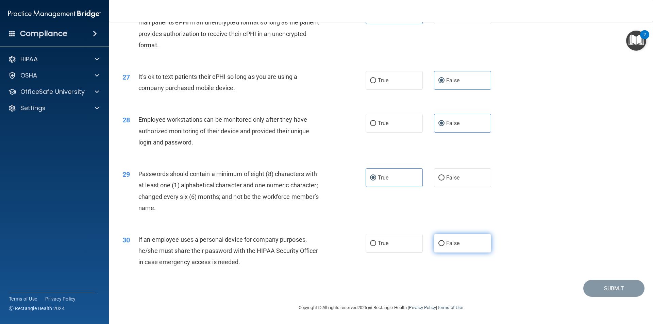
click at [447, 240] on span "False" at bounding box center [452, 243] width 13 height 6
click at [445, 241] on input "False" at bounding box center [441, 243] width 6 height 5
radio input "true"
click at [610, 289] on button "Submit" at bounding box center [613, 288] width 61 height 17
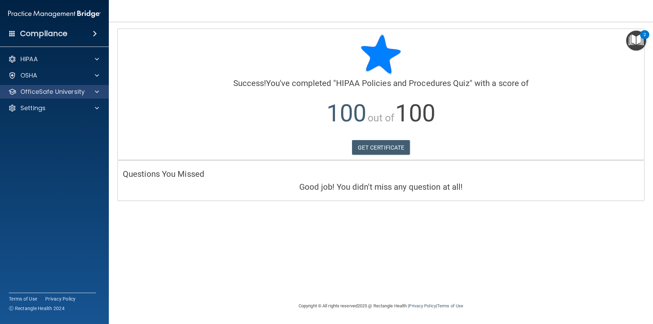
click at [65, 97] on div "OfficeSafe University" at bounding box center [54, 92] width 109 height 14
click at [82, 97] on div "OfficeSafe University" at bounding box center [54, 92] width 109 height 14
click at [99, 94] on div at bounding box center [95, 92] width 17 height 8
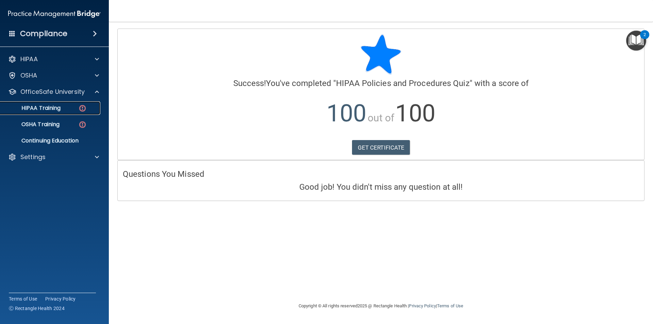
click at [61, 109] on div "HIPAA Training" at bounding box center [50, 108] width 93 height 7
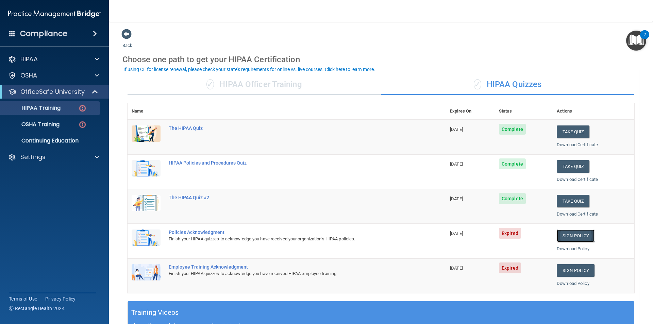
click at [581, 237] on link "Sign Policy" at bounding box center [576, 236] width 38 height 13
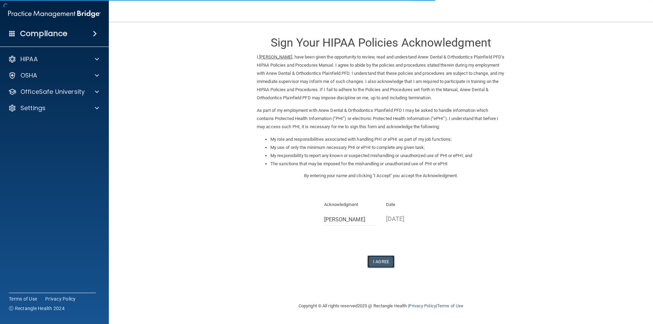
click at [376, 257] on button "I Agree" at bounding box center [380, 261] width 27 height 13
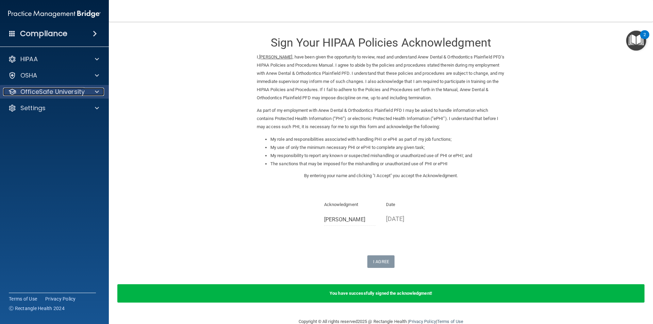
click at [61, 88] on p "OfficeSafe University" at bounding box center [52, 92] width 64 height 8
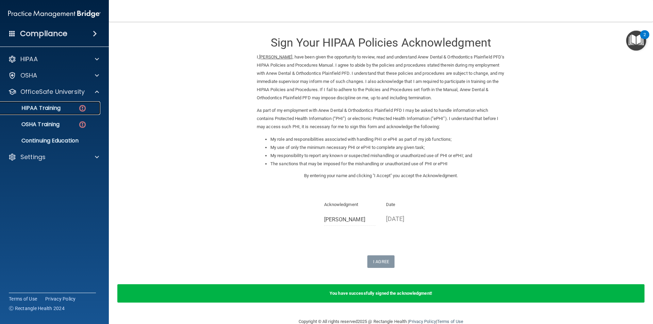
click at [59, 111] on p "HIPAA Training" at bounding box center [32, 108] width 56 height 7
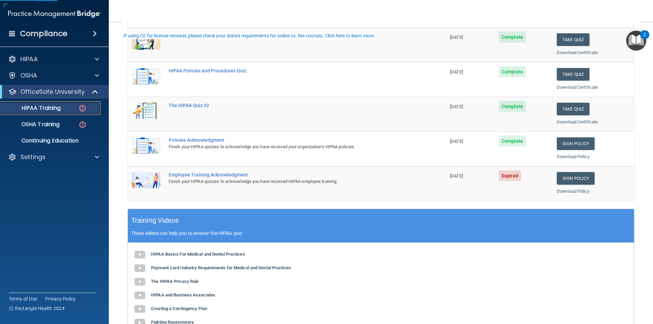
scroll to position [102, 0]
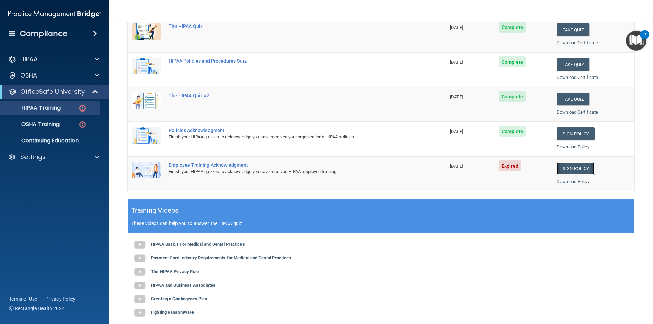
click at [570, 169] on link "Sign Policy" at bounding box center [576, 168] width 38 height 13
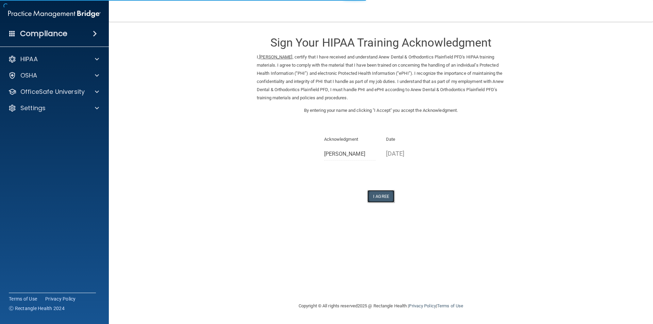
click at [368, 193] on button "I Agree" at bounding box center [380, 196] width 27 height 13
click at [370, 193] on button "I Agree" at bounding box center [380, 196] width 27 height 13
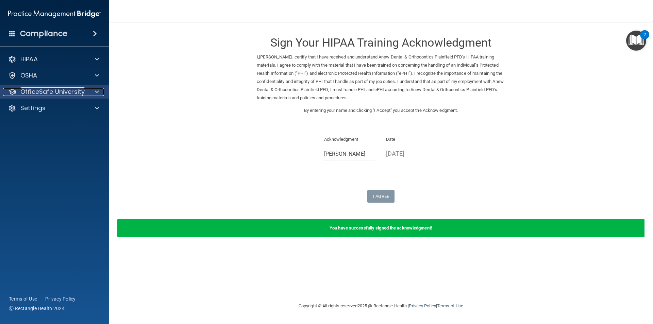
click at [47, 94] on p "OfficeSafe University" at bounding box center [52, 92] width 64 height 8
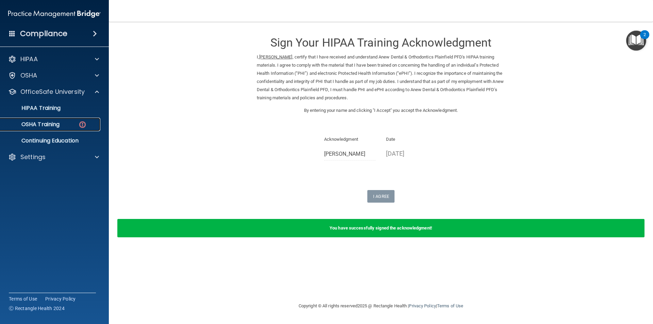
click at [62, 129] on link "OSHA Training" at bounding box center [46, 125] width 107 height 14
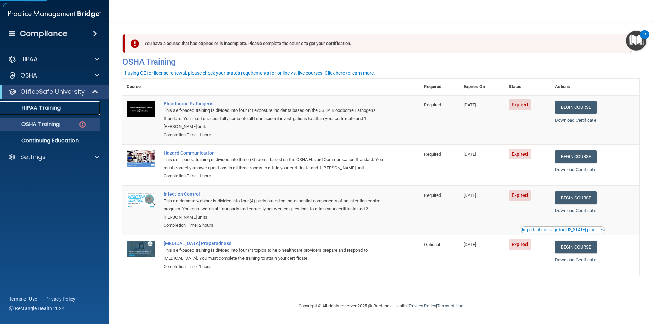
click at [61, 109] on div "HIPAA Training" at bounding box center [50, 108] width 93 height 7
